Goal: Navigation & Orientation: Find specific page/section

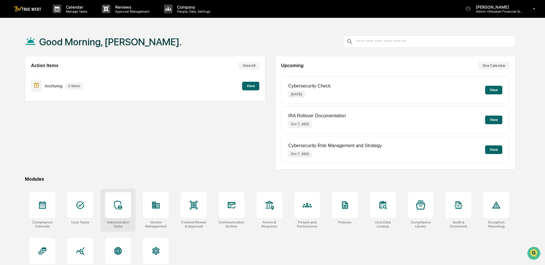
click at [124, 200] on div at bounding box center [118, 205] width 26 height 26
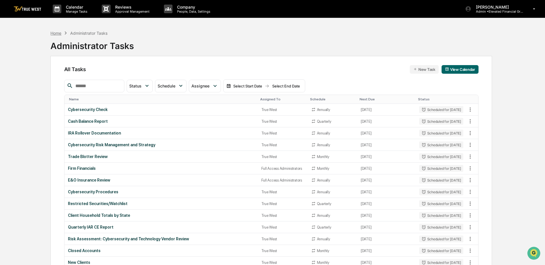
click at [59, 34] on div "Home" at bounding box center [55, 33] width 11 height 5
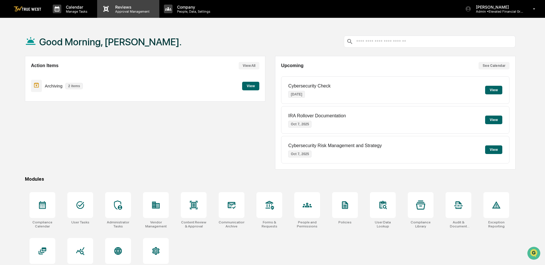
click at [113, 11] on p "Approval Management" at bounding box center [132, 11] width 42 height 4
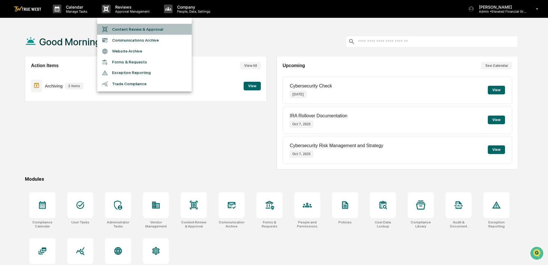
click at [119, 31] on li "Content Review & Approval" at bounding box center [144, 29] width 95 height 11
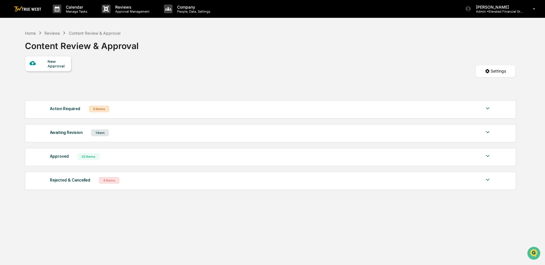
click at [30, 29] on div "Home Reviews Content Review & Approval Content Review & Approval" at bounding box center [82, 41] width 114 height 29
click at [31, 34] on div "Home" at bounding box center [30, 33] width 11 height 5
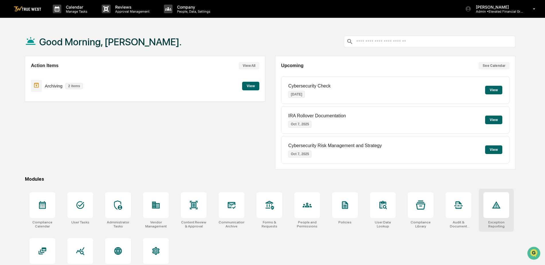
click at [503, 201] on div at bounding box center [496, 205] width 26 height 26
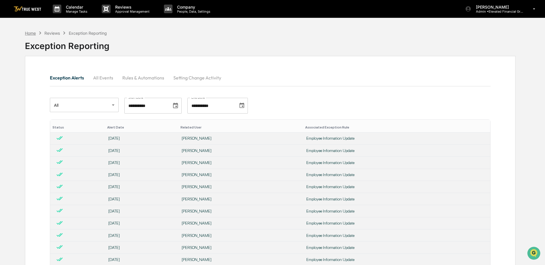
click at [31, 32] on div "Home" at bounding box center [30, 33] width 11 height 5
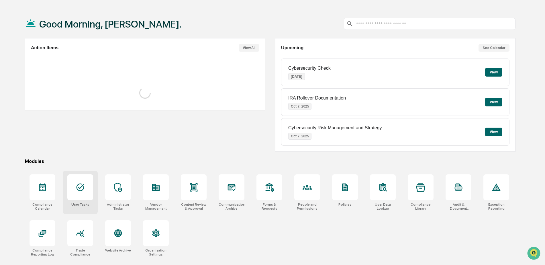
scroll to position [27, 0]
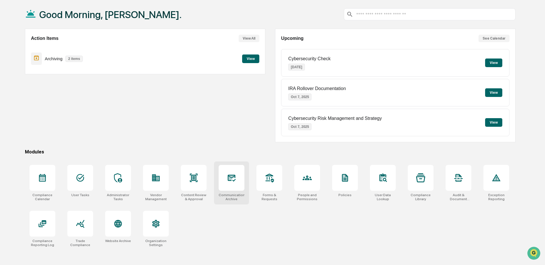
click at [232, 190] on div at bounding box center [232, 178] width 26 height 26
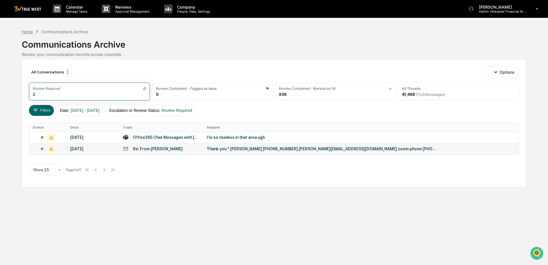
click at [29, 32] on div "Home" at bounding box center [27, 31] width 11 height 5
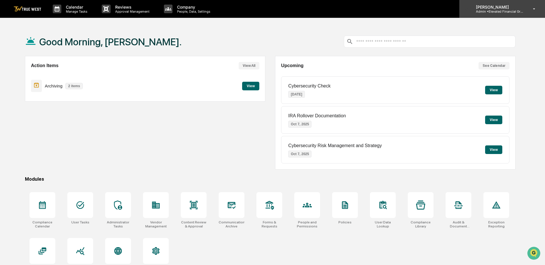
click at [504, 7] on p "[PERSON_NAME]" at bounding box center [497, 7] width 53 height 5
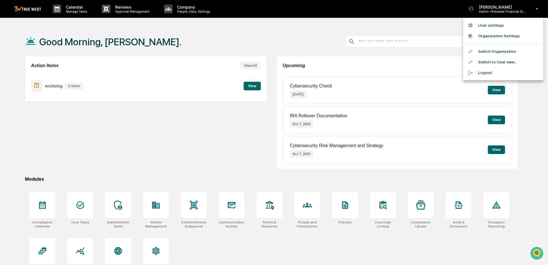
click at [490, 51] on li "Switch Organization" at bounding box center [503, 51] width 80 height 11
